Goal: Task Accomplishment & Management: Manage account settings

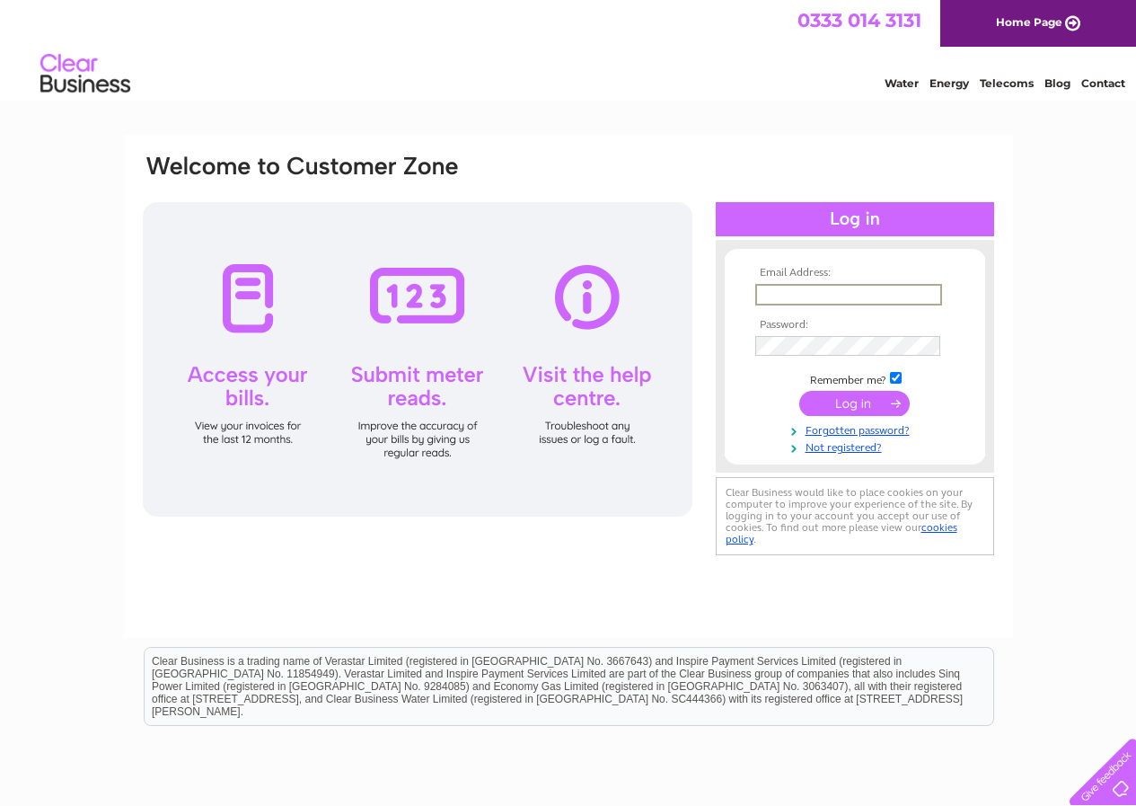
click at [773, 290] on input "text" at bounding box center [848, 295] width 187 height 22
type input "[EMAIL_ADDRESS][DOMAIN_NAME]"
click at [795, 401] on input "submit" at bounding box center [854, 401] width 110 height 25
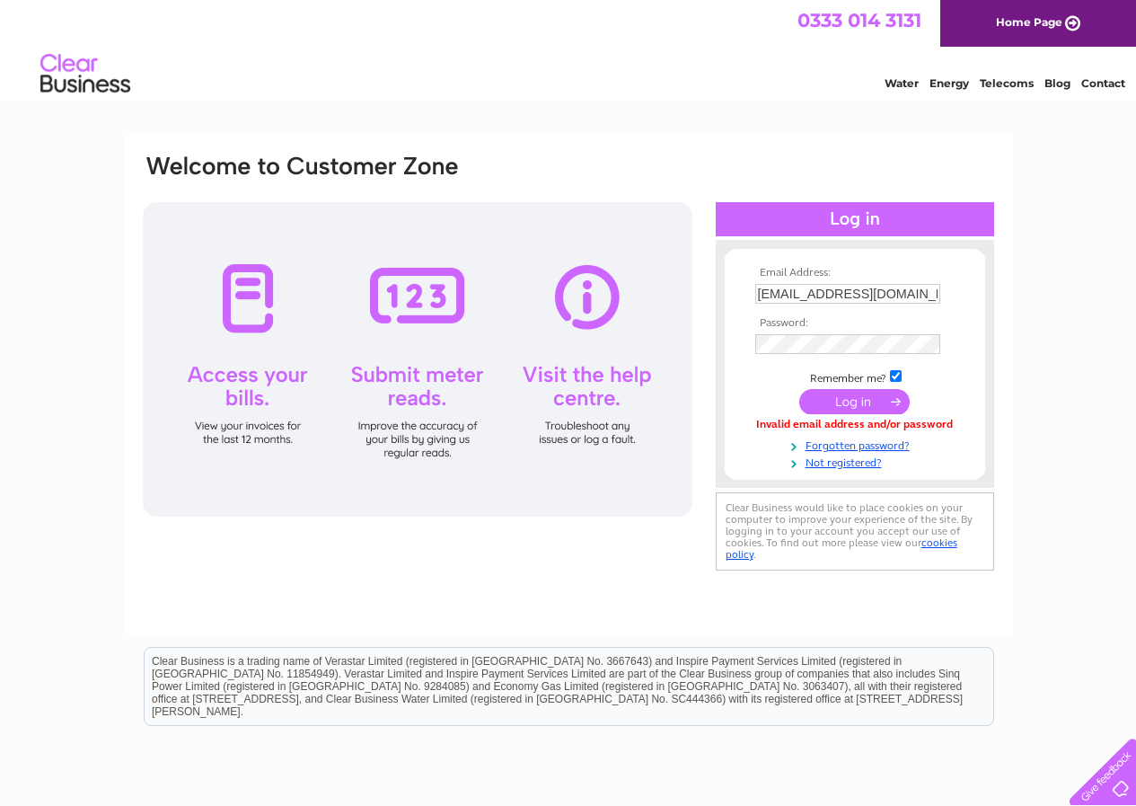
click at [842, 405] on input "submit" at bounding box center [854, 401] width 110 height 25
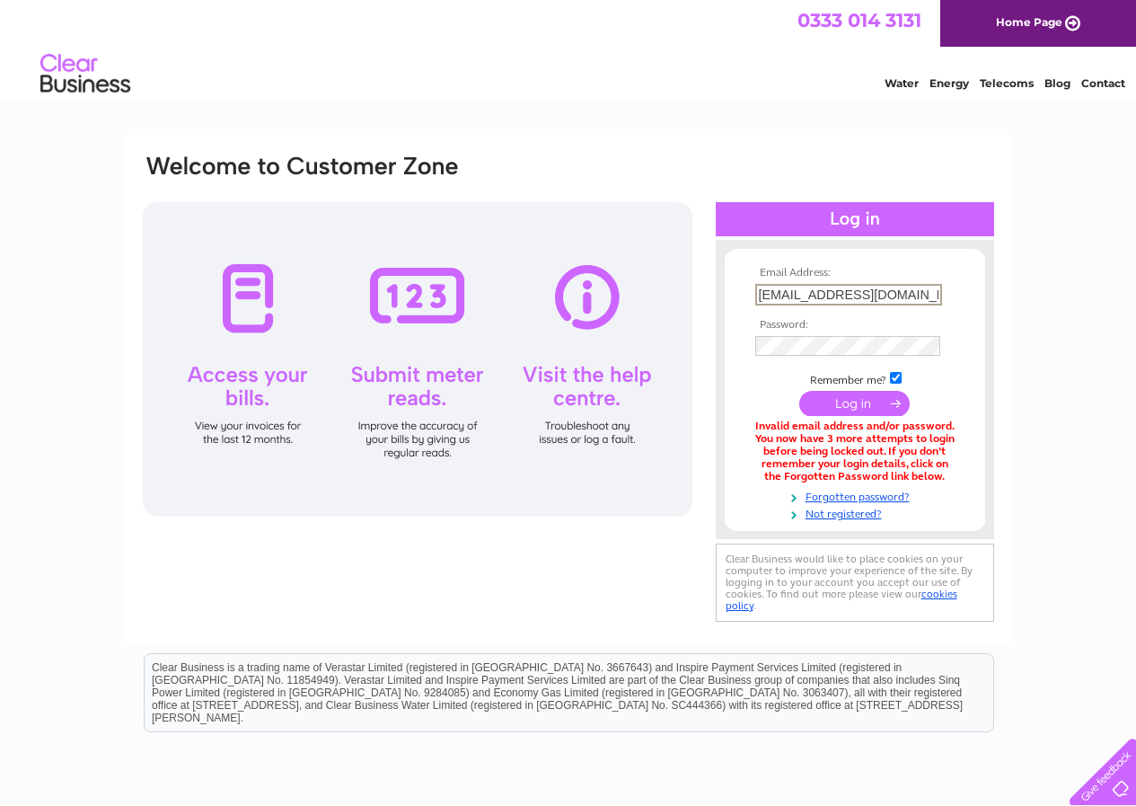
click at [886, 295] on input "[EMAIL_ADDRESS][DOMAIN_NAME]" at bounding box center [848, 295] width 187 height 22
click at [845, 403] on input "submit" at bounding box center [854, 401] width 110 height 25
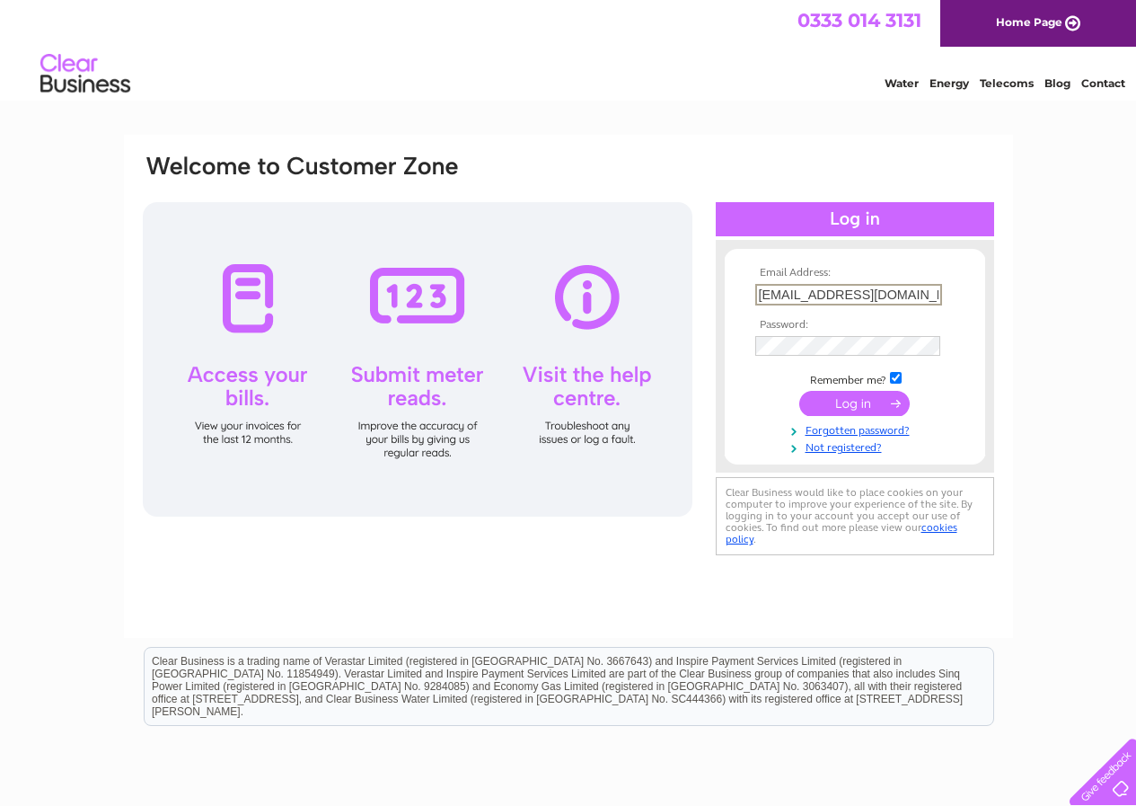
drag, startPoint x: 936, startPoint y: 293, endPoint x: 742, endPoint y: 297, distance: 194.0
click at [742, 296] on form "Email Address: kayreid@priorybusinesspark.co.uk Password: Forgotten password?" at bounding box center [855, 361] width 260 height 188
type input ".uk"
drag, startPoint x: 782, startPoint y: 292, endPoint x: 719, endPoint y: 300, distance: 63.4
click at [719, 300] on div "Email Address: .uk Password:" at bounding box center [855, 356] width 278 height 197
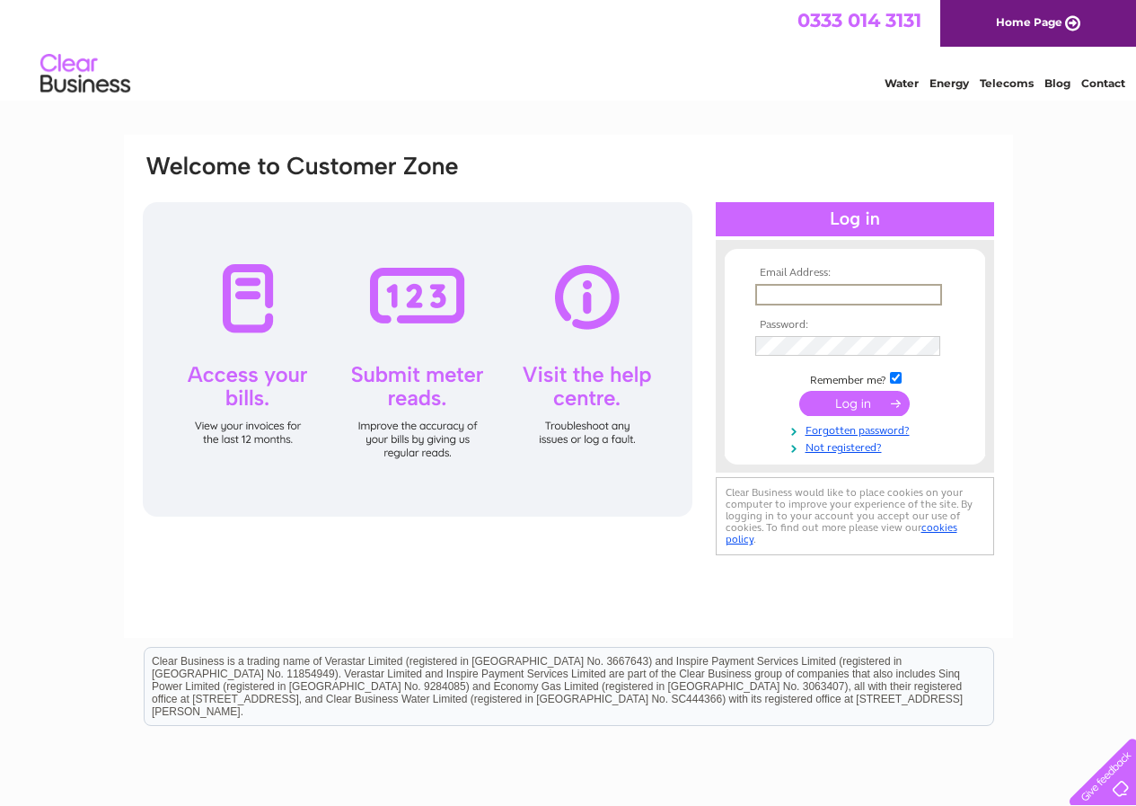
click at [832, 296] on input "text" at bounding box center [848, 295] width 187 height 22
type input "[EMAIL_ADDRESS][DOMAIN_NAME]"
click at [843, 401] on input "submit" at bounding box center [854, 401] width 110 height 25
